Goal: Information Seeking & Learning: Learn about a topic

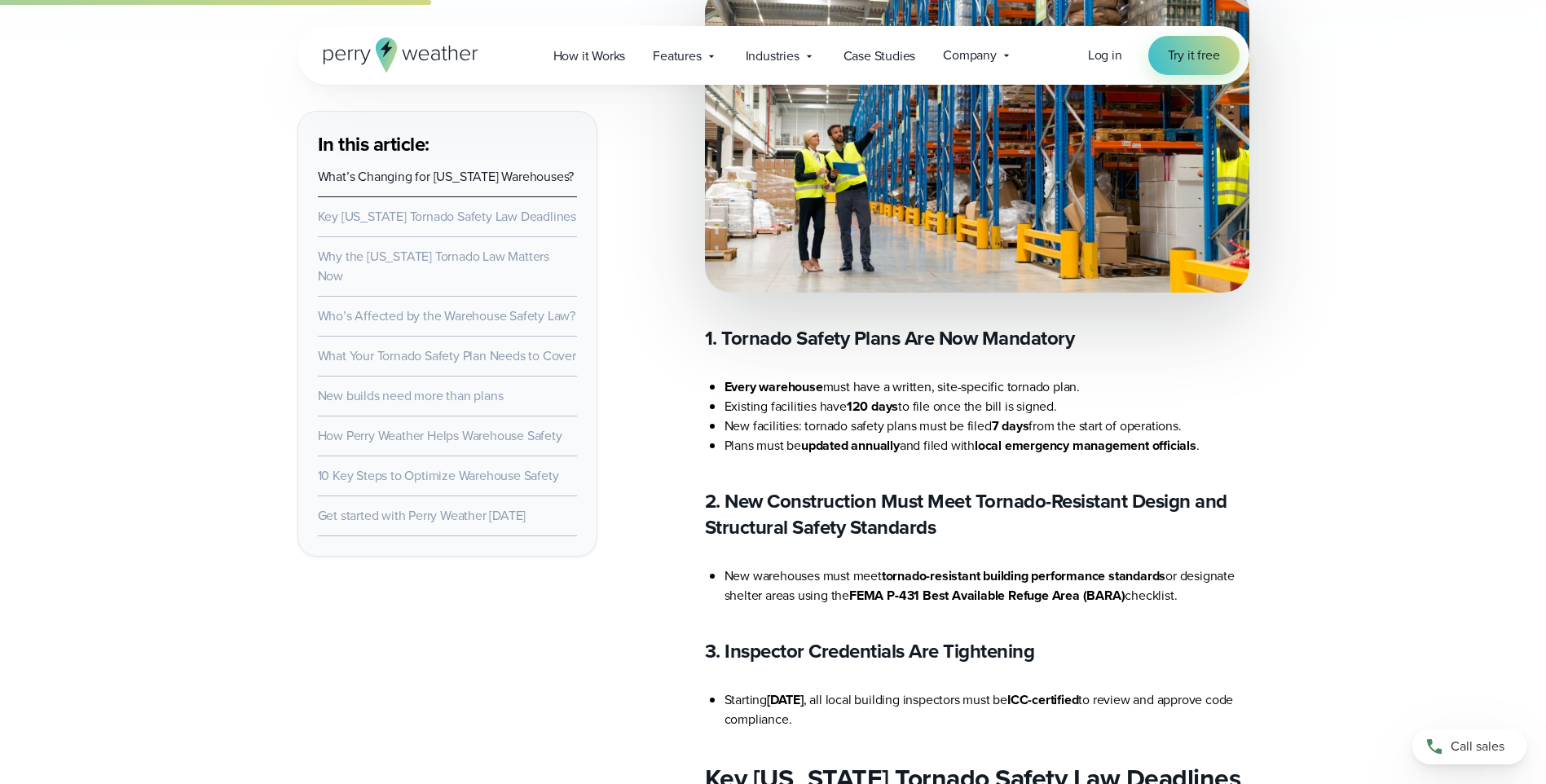
scroll to position [1059, 0]
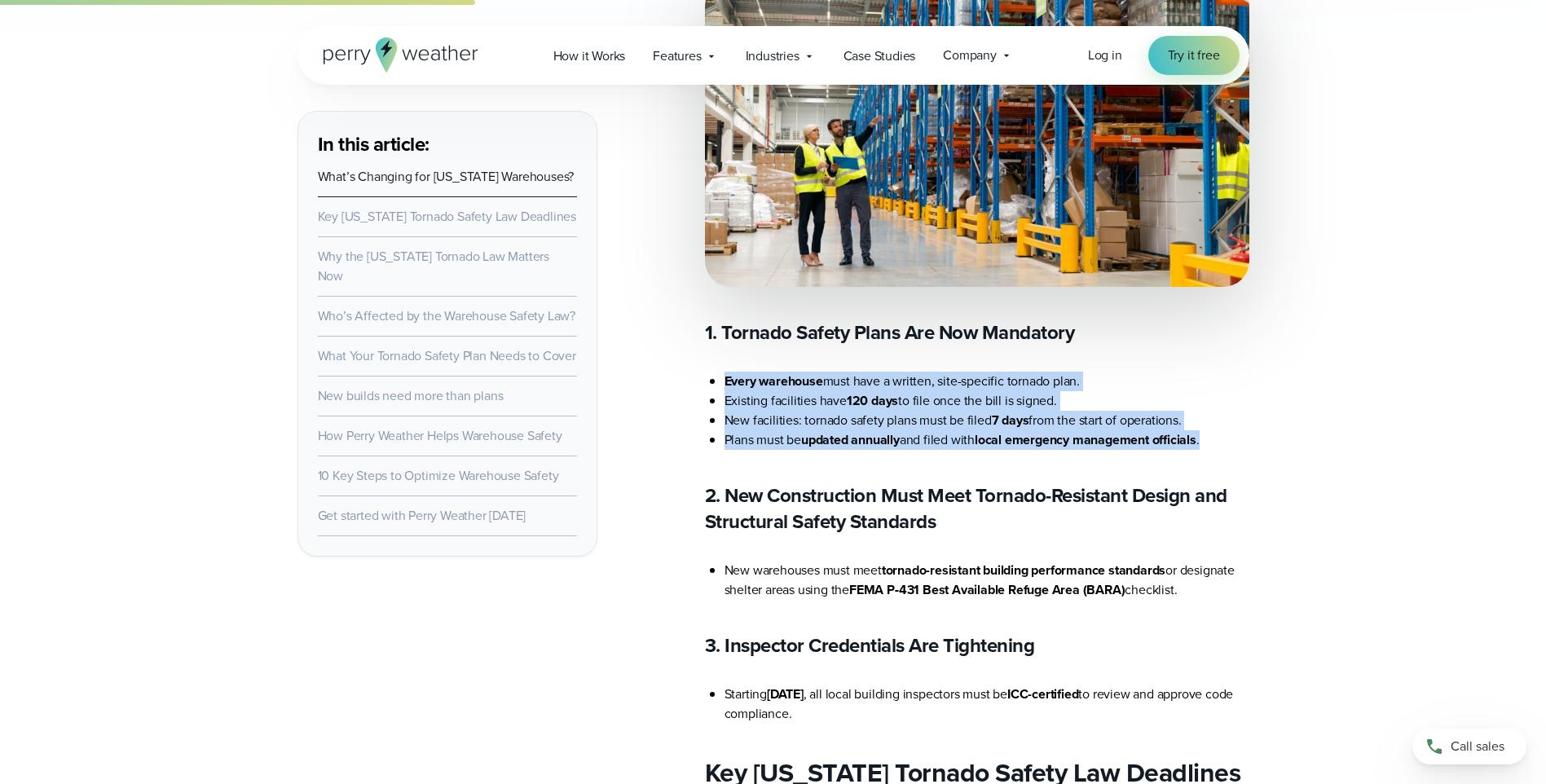
drag, startPoint x: 723, startPoint y: 380, endPoint x: 1279, endPoint y: 436, distance: 558.8
copy ul "Every warehouse must have a written, site-specific tornado plan. Existing facil…"
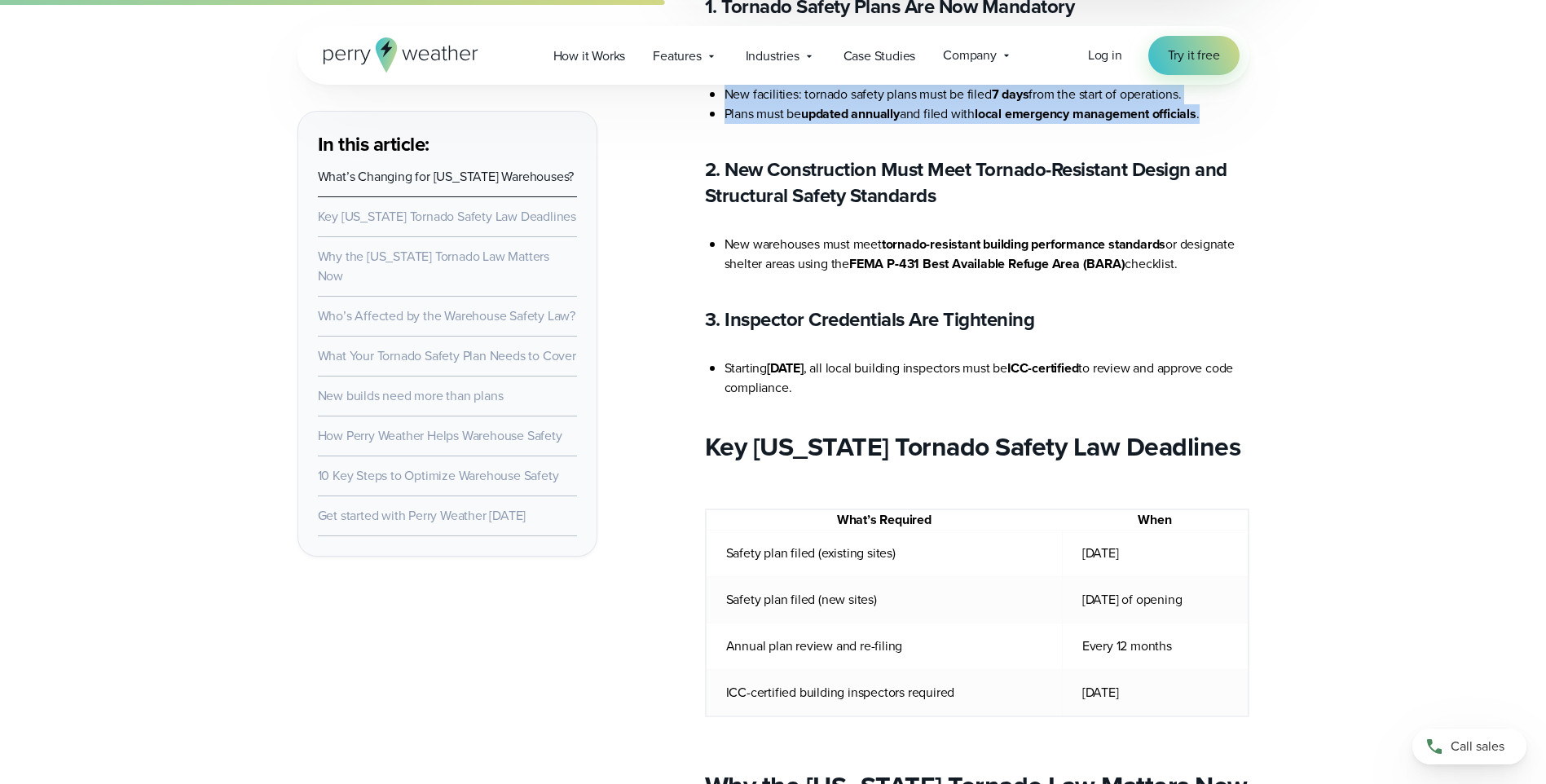
scroll to position [1222, 0]
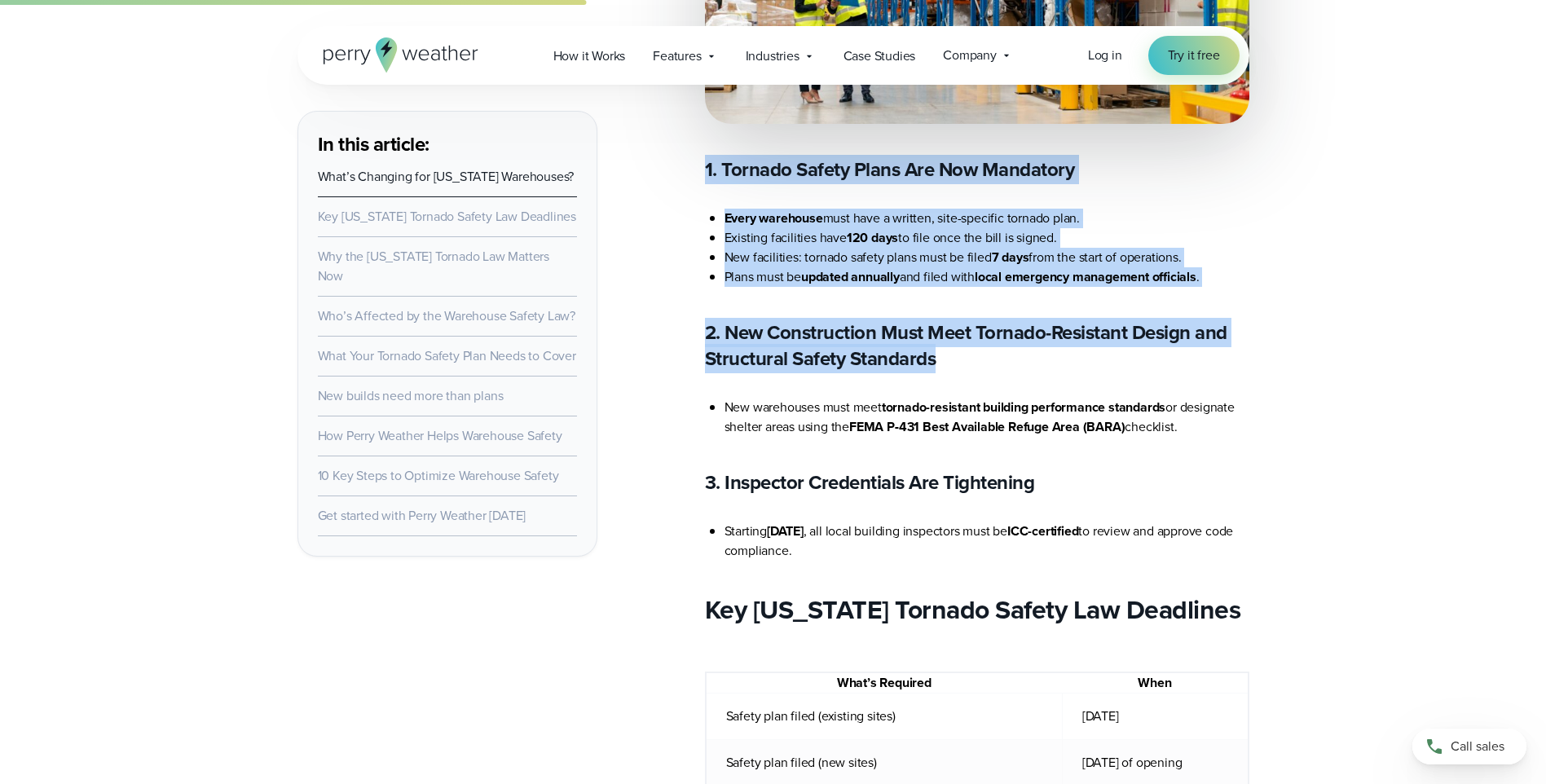
drag, startPoint x: 705, startPoint y: 173, endPoint x: 1364, endPoint y: 350, distance: 682.4
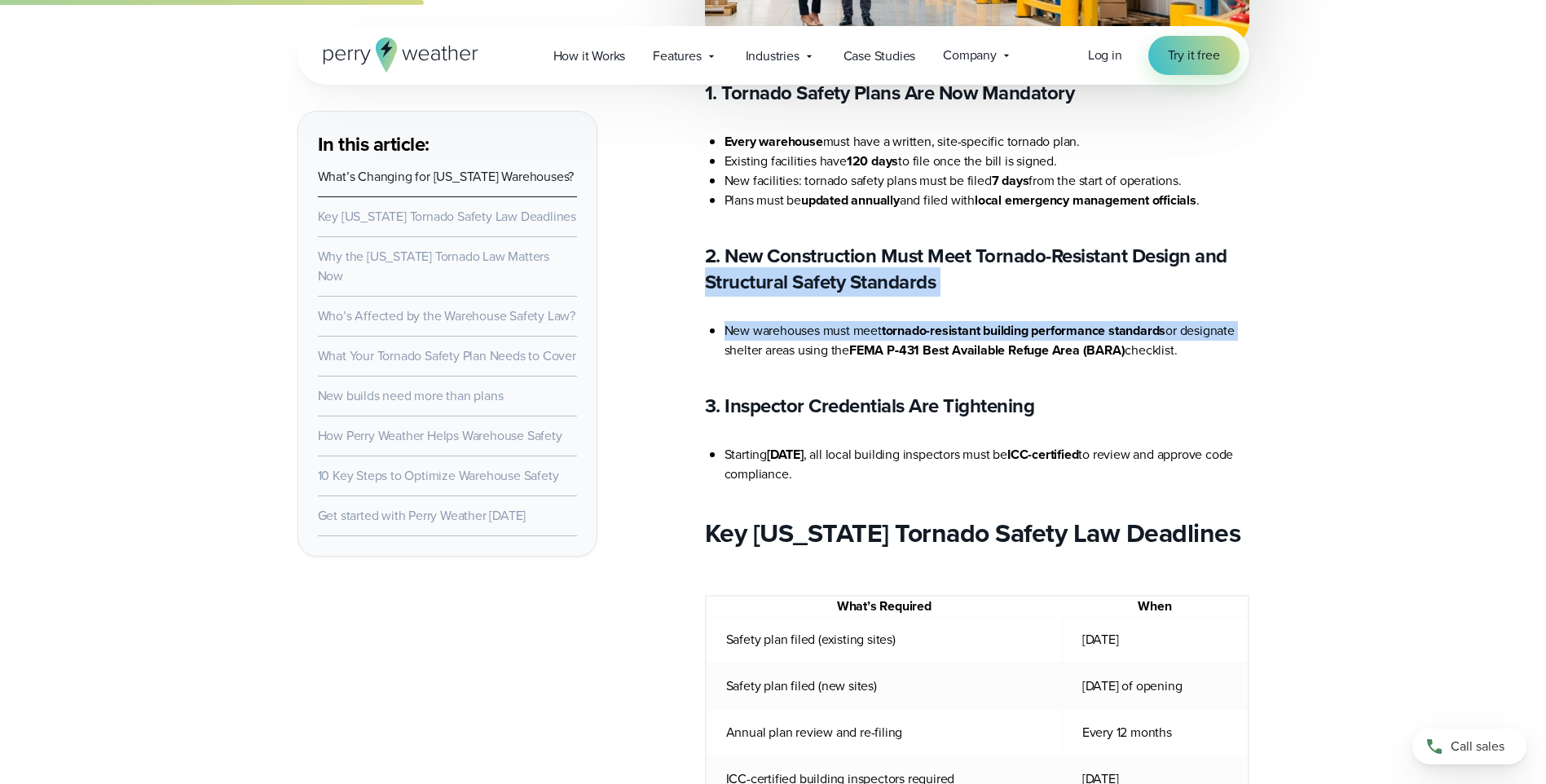
scroll to position [1303, 0]
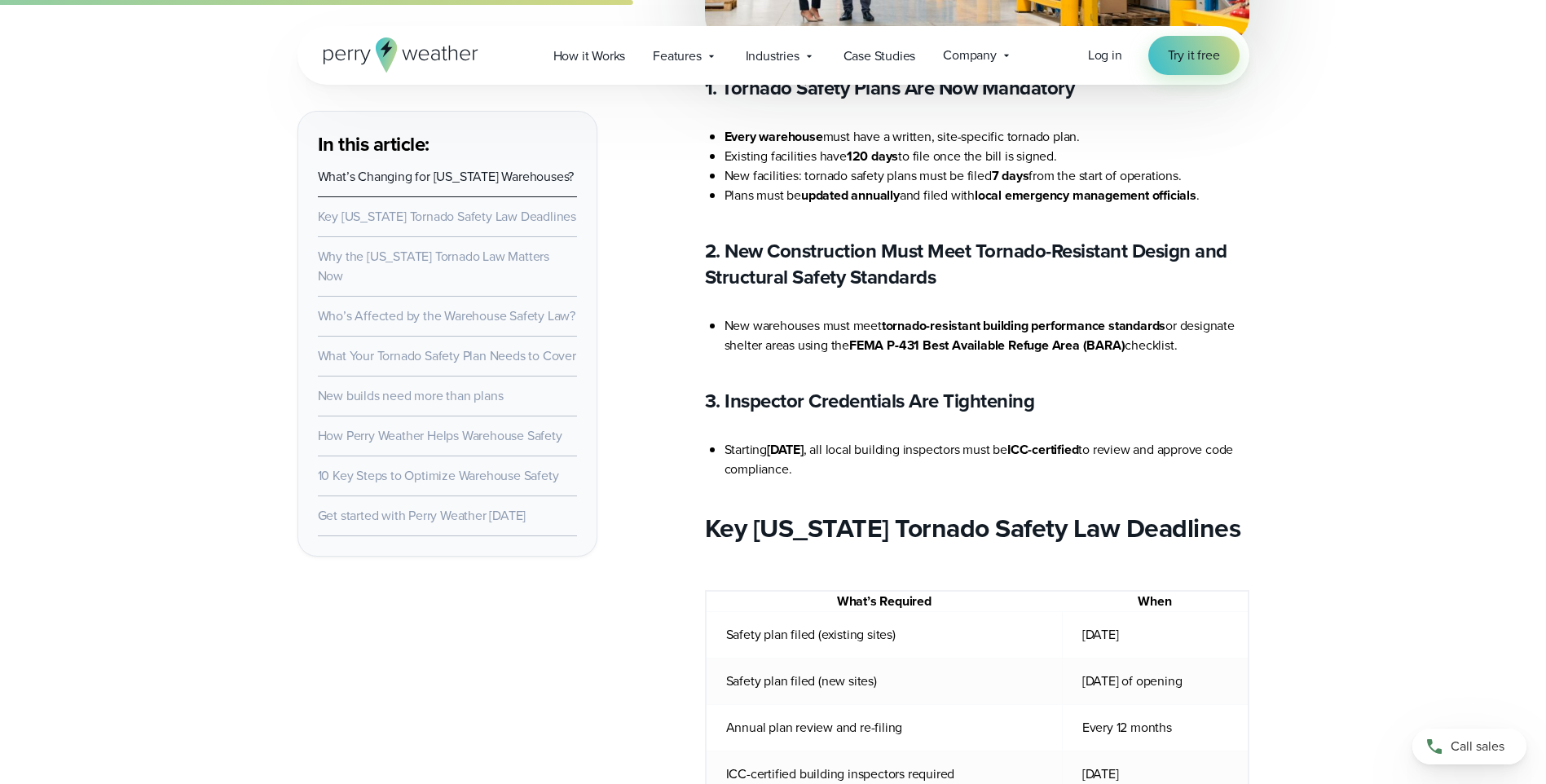
click at [1247, 515] on h2 "Key [US_STATE] Tornado Safety Law Deadlines" at bounding box center [976, 527] width 545 height 32
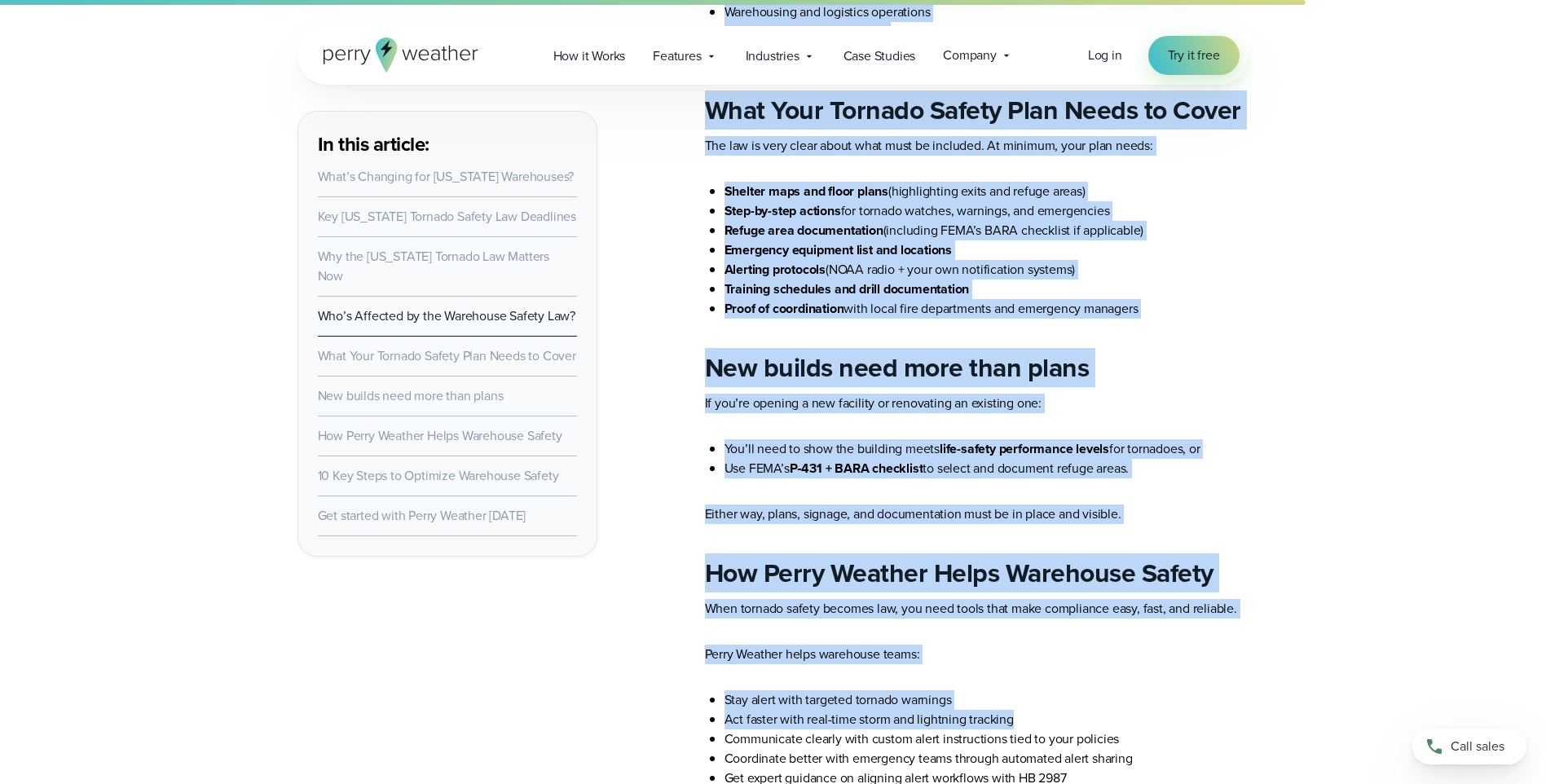
scroll to position [2851, 0]
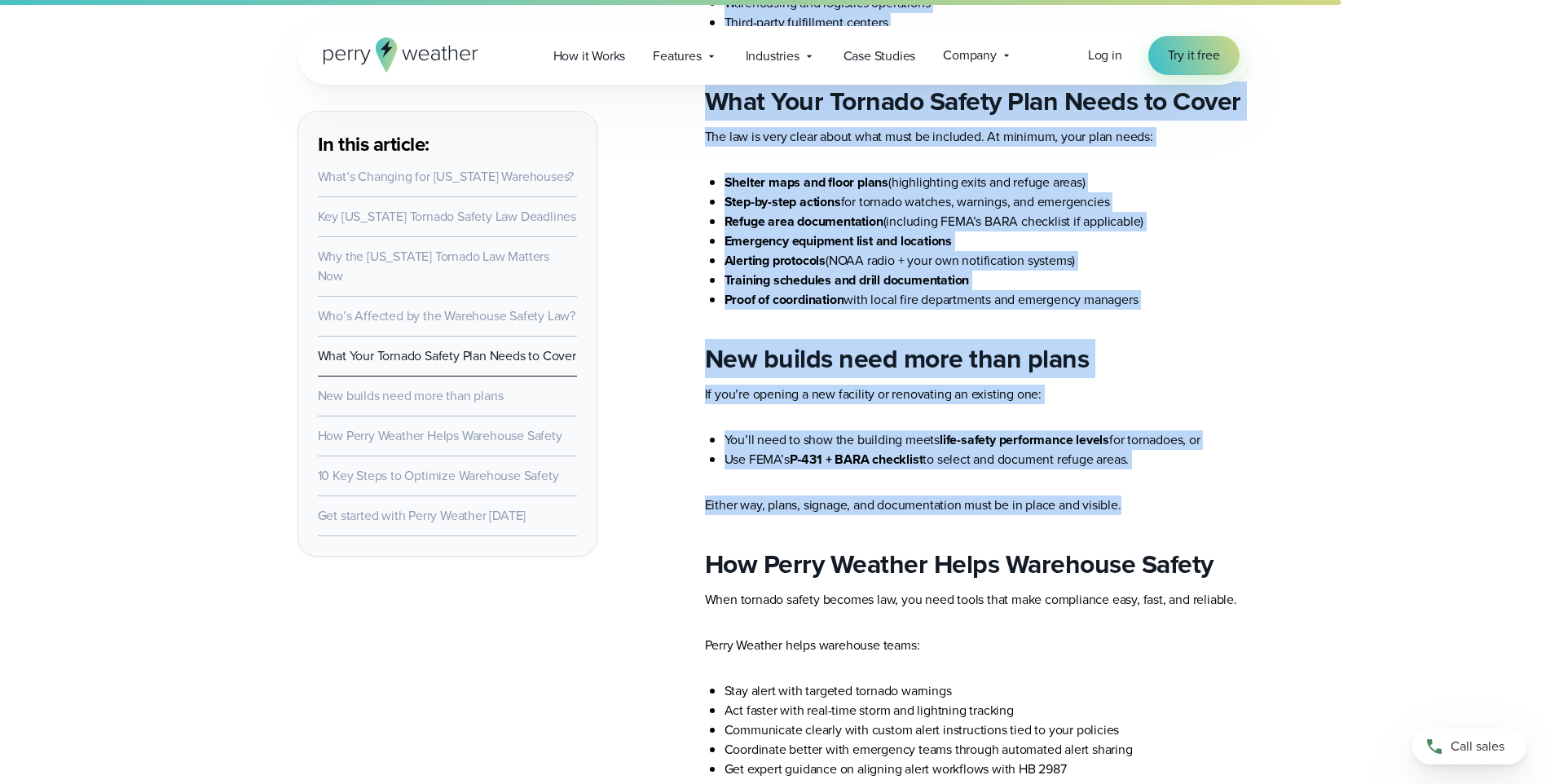
drag, startPoint x: 705, startPoint y: 249, endPoint x: 1255, endPoint y: 493, distance: 601.7
click at [1255, 493] on div "In this article: What’s Changing for [US_STATE] Warehouses? Key [US_STATE] Torn…" at bounding box center [773, 6] width 1173 height 4580
copy article "2. Loremip Dolors Ametc Adi Eli Seddoeius Tempo incididun utla etdo m aliquae, …"
click at [1423, 351] on div "Blog [US_STATE]' New Tornado Law for Warehouses (2025): 10 Steps to Comply Publ…" at bounding box center [773, 215] width 1546 height 6131
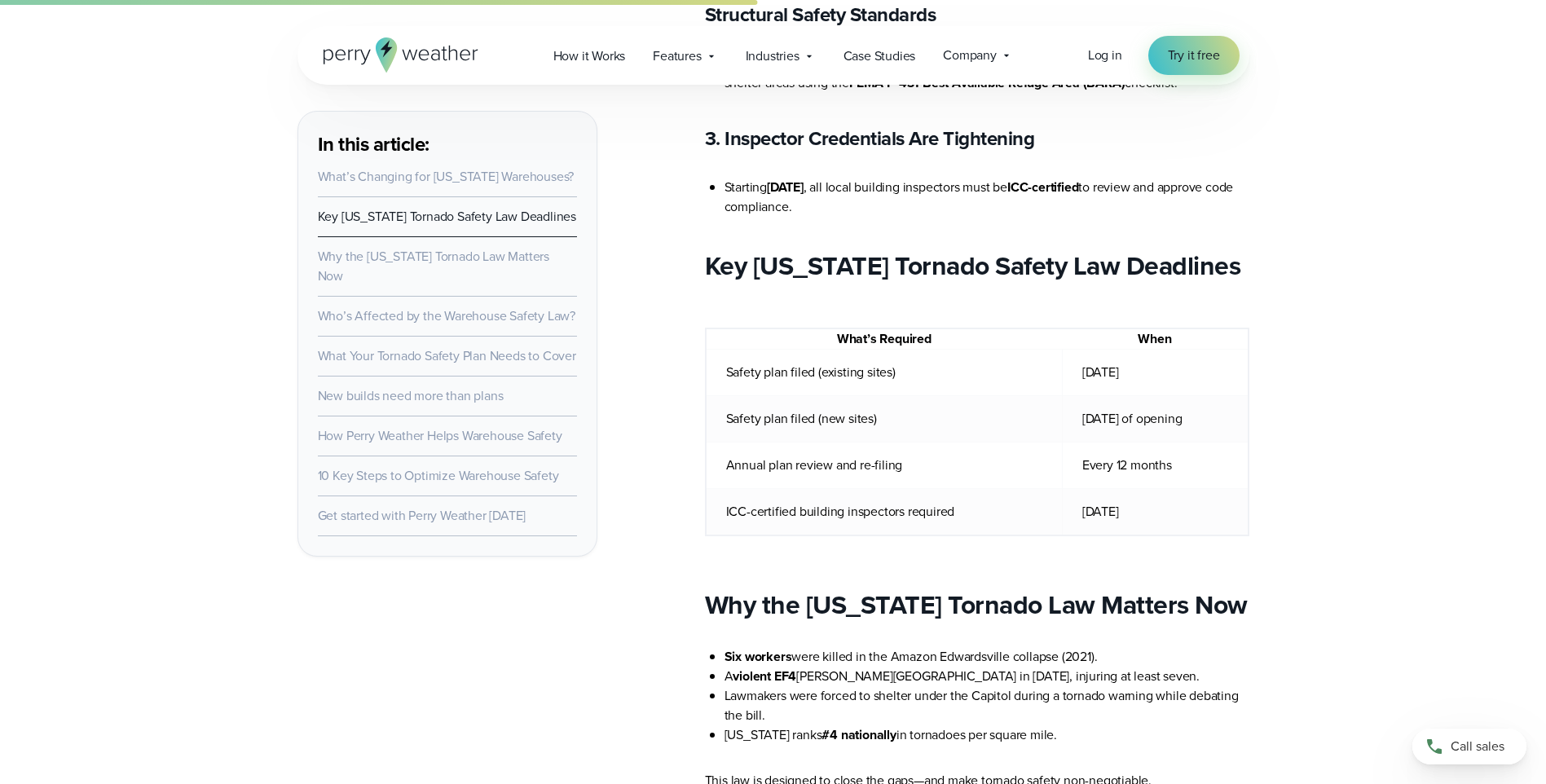
scroll to position [1385, 0]
